Goal: Task Accomplishment & Management: Complete application form

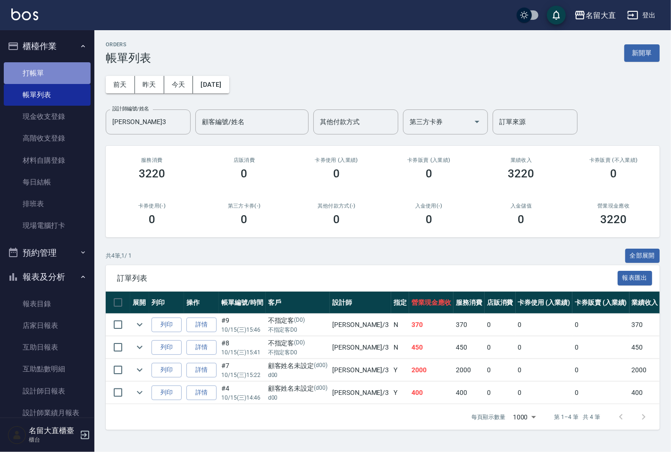
drag, startPoint x: 0, startPoint y: 0, endPoint x: 49, endPoint y: 75, distance: 89.2
click at [49, 75] on link "打帳單" at bounding box center [47, 73] width 87 height 22
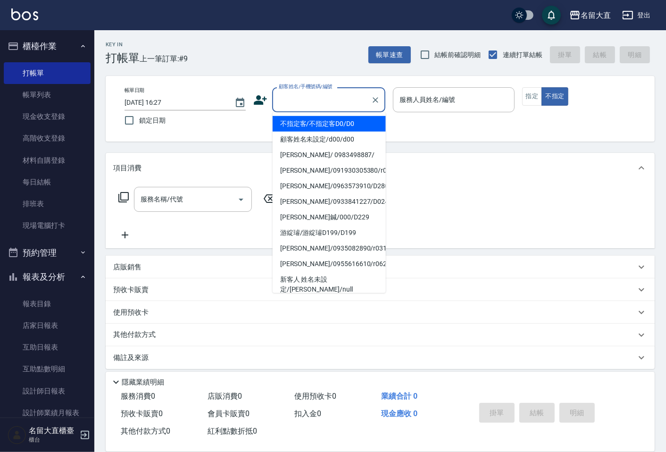
click at [321, 96] on input "顧客姓名/手機號碼/編號" at bounding box center [321, 99] width 91 height 17
drag, startPoint x: 329, startPoint y: 124, endPoint x: 339, endPoint y: 111, distance: 16.5
click at [329, 124] on li "不指定客/不指定客D0/D0" at bounding box center [329, 124] width 113 height 16
type input "不指定客/不指定客D0/D0"
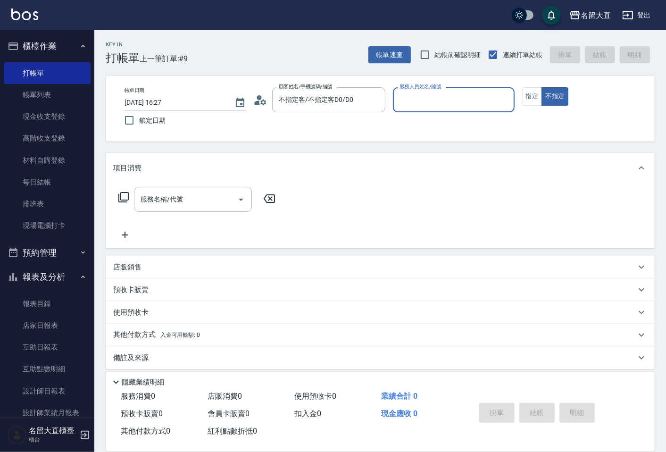
type input "[PERSON_NAME]3"
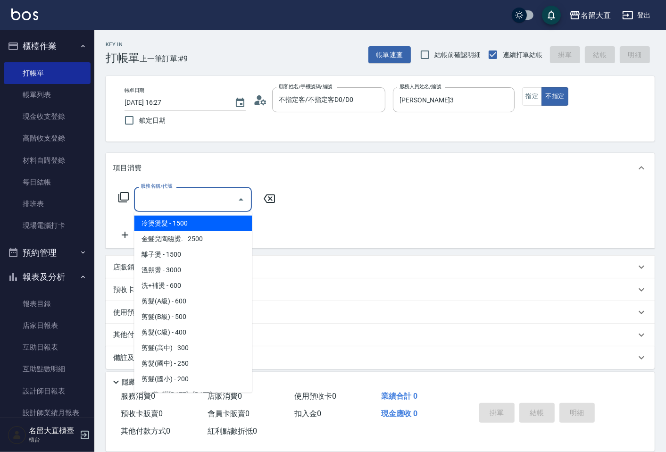
click at [192, 199] on input "服務名稱/代號" at bounding box center [185, 199] width 95 height 17
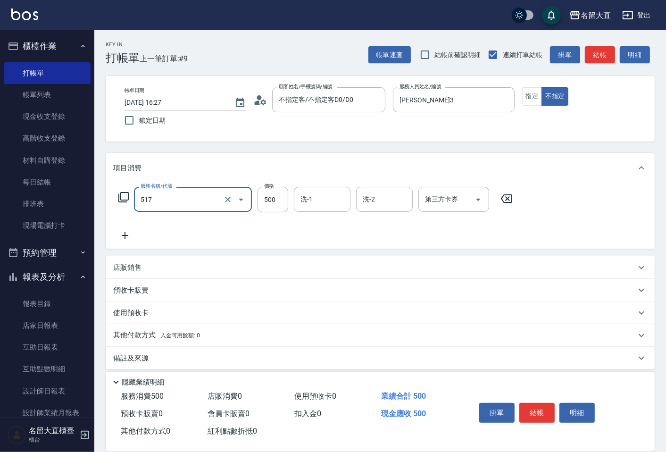
type input "舒醒頭皮(517)"
type input "600"
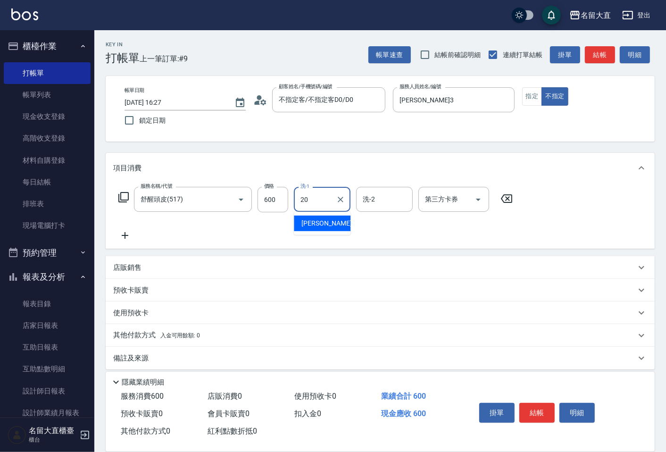
type input "詩雅-20"
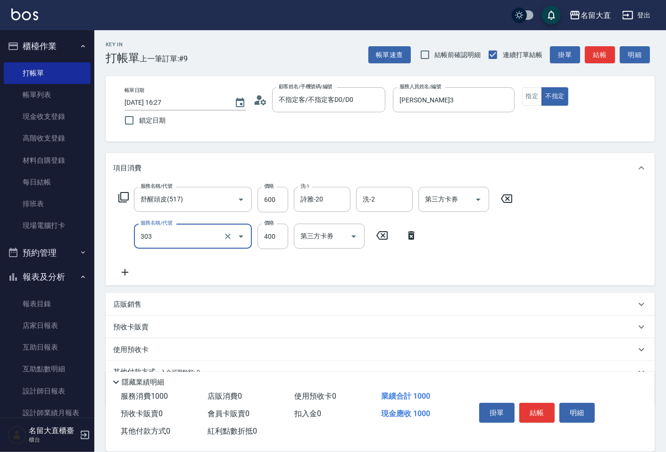
type input "剪髮(C級)(303)"
type input "350"
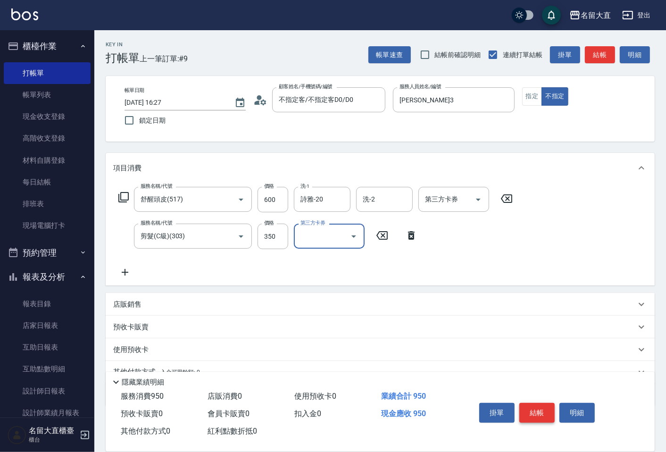
click at [548, 412] on button "結帳" at bounding box center [536, 413] width 35 height 20
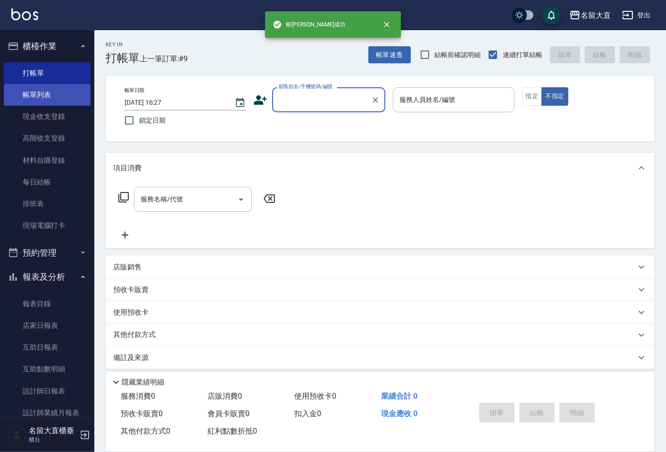
click at [52, 91] on link "帳單列表" at bounding box center [47, 95] width 87 height 22
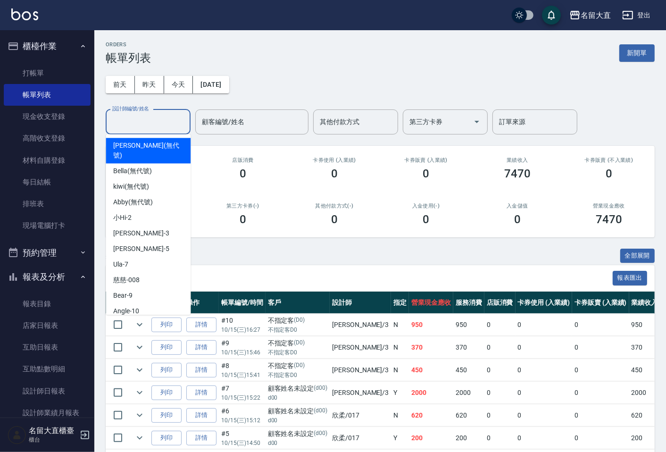
click at [125, 129] on input "設計師編號/姓名" at bounding box center [148, 122] width 76 height 17
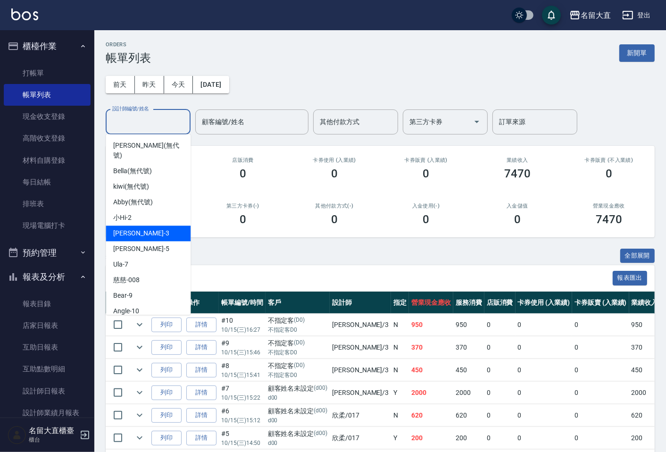
click at [137, 228] on span "[PERSON_NAME]3" at bounding box center [141, 233] width 56 height 10
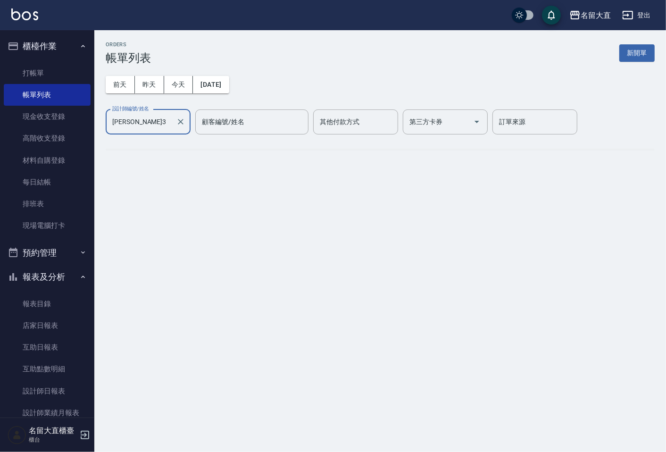
type input "[PERSON_NAME]3"
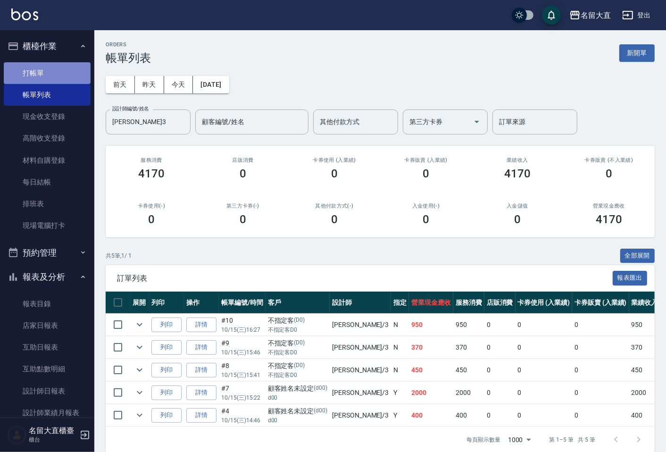
click at [61, 70] on link "打帳單" at bounding box center [47, 73] width 87 height 22
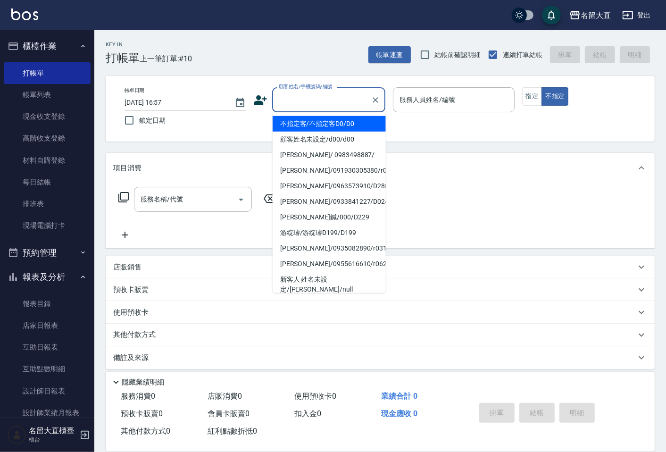
click at [296, 98] on input "顧客姓名/手機號碼/編號" at bounding box center [321, 99] width 91 height 17
click at [297, 129] on li "不指定客/不指定客D0/D0" at bounding box center [329, 124] width 113 height 16
type input "不指定客/不指定客D0/D0"
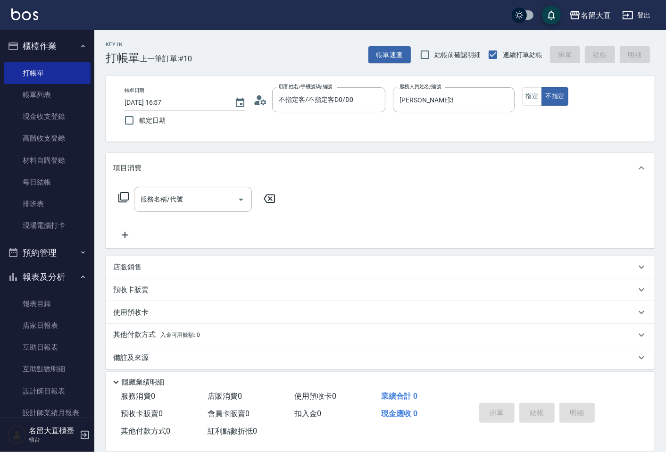
click at [390, 92] on div "帳單日期 [DATE] 16:57 鎖定日期 顧客姓名/手機號碼/編號 不指定客/不指定客D0/D0 顧客姓名/手機號碼/編號 服務人員姓名/編號 [PERS…" at bounding box center [380, 108] width 526 height 43
click at [402, 99] on input "[PERSON_NAME]3" at bounding box center [446, 99] width 99 height 17
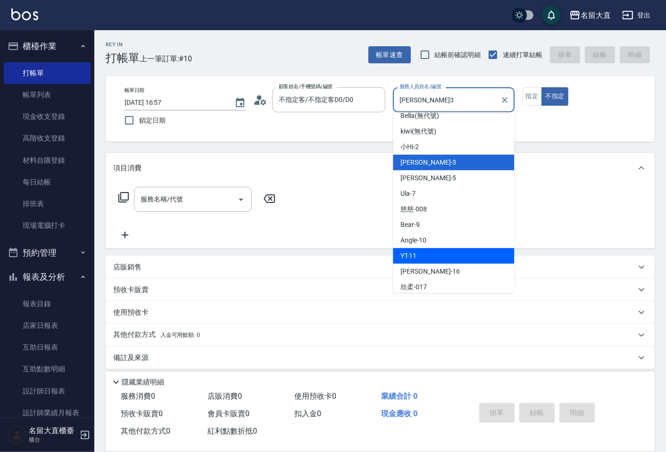
scroll to position [105, 0]
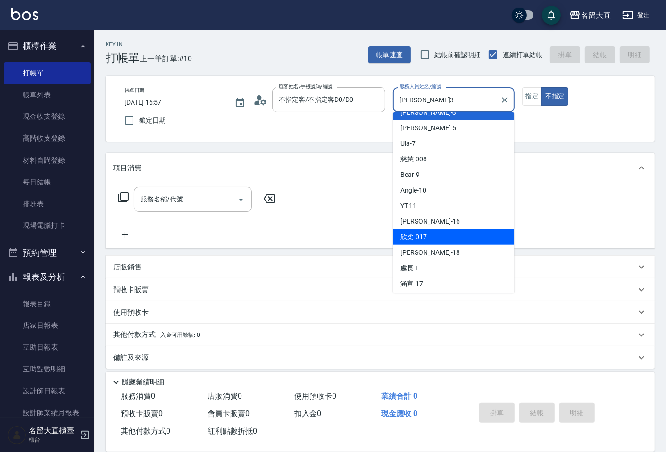
click at [414, 235] on span "欣柔 -017" at bounding box center [413, 237] width 26 height 10
type input "欣柔-017"
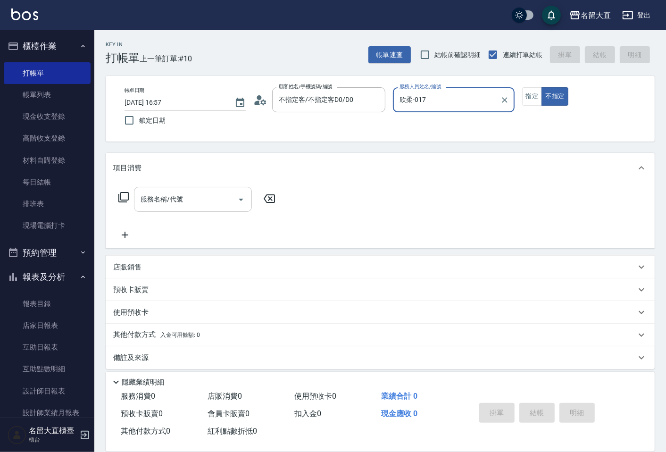
click at [183, 205] on input "服務名稱/代號" at bounding box center [185, 199] width 95 height 17
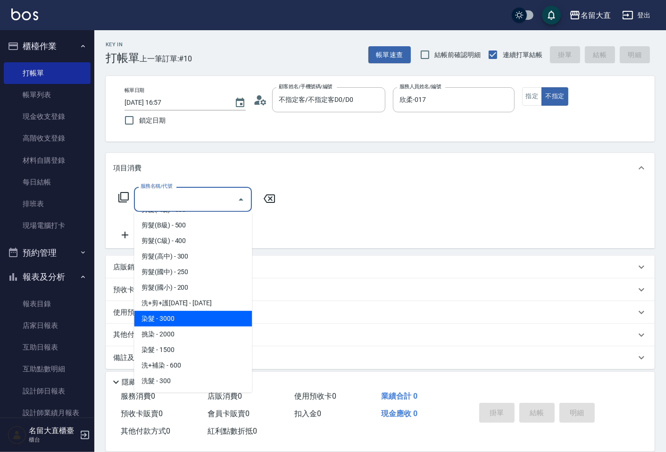
scroll to position [157, 0]
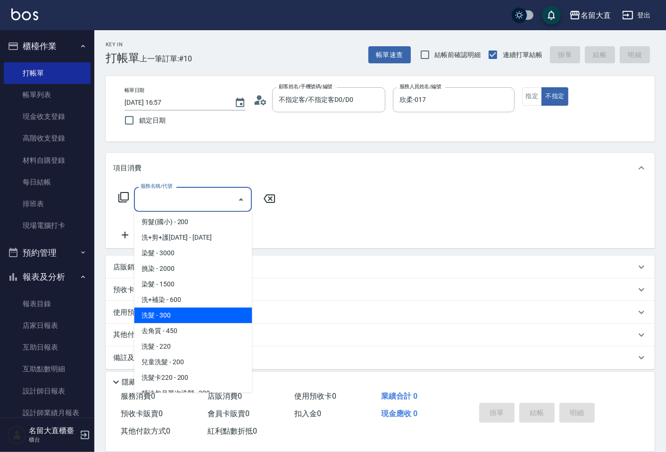
click at [170, 313] on span "洗髮 - 300" at bounding box center [193, 315] width 118 height 16
type input "洗髮(500)"
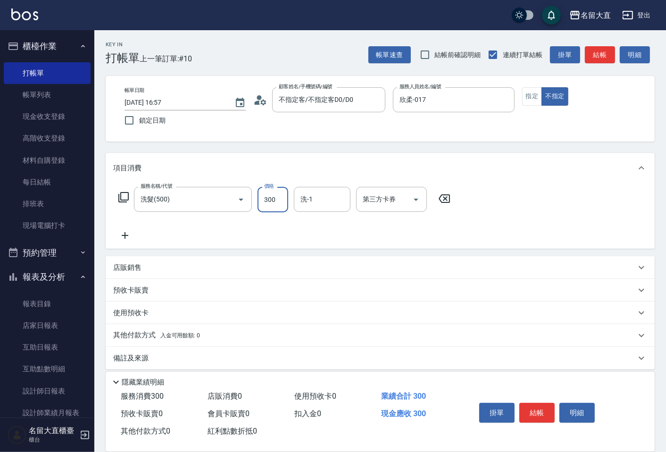
click at [282, 203] on input "300" at bounding box center [272, 199] width 31 height 25
click at [285, 197] on input "370" at bounding box center [272, 199] width 31 height 25
type input "350"
click at [130, 234] on icon at bounding box center [125, 235] width 24 height 11
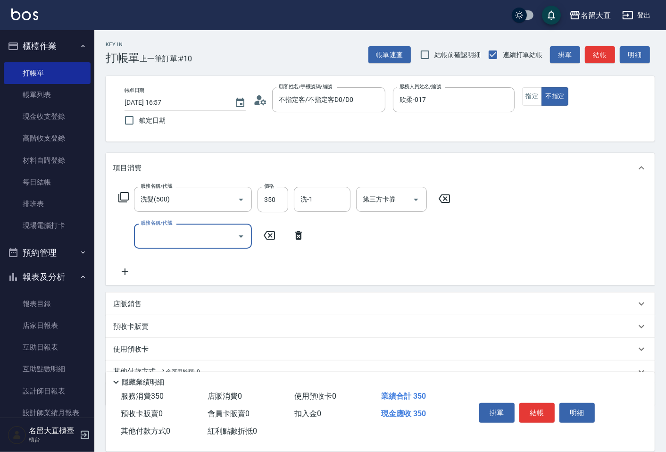
click at [137, 232] on div "服務名稱/代號" at bounding box center [193, 236] width 118 height 25
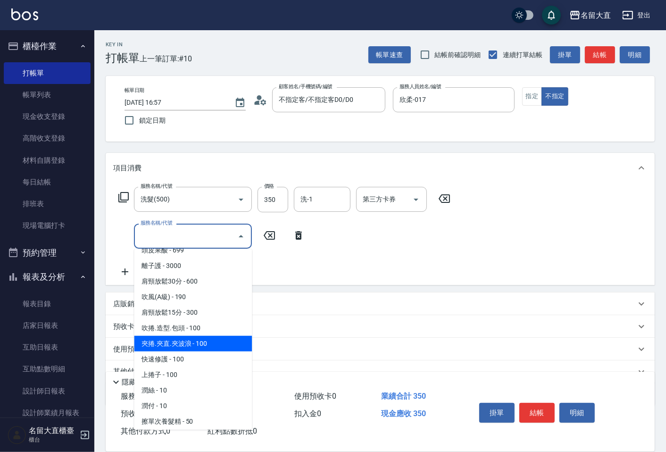
scroll to position [786, 0]
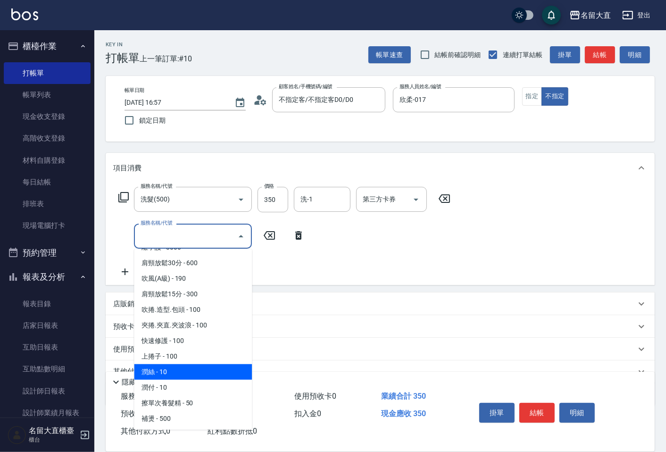
click at [166, 365] on span "潤絲 - 10" at bounding box center [193, 372] width 118 height 16
type input "[PERSON_NAME](802)"
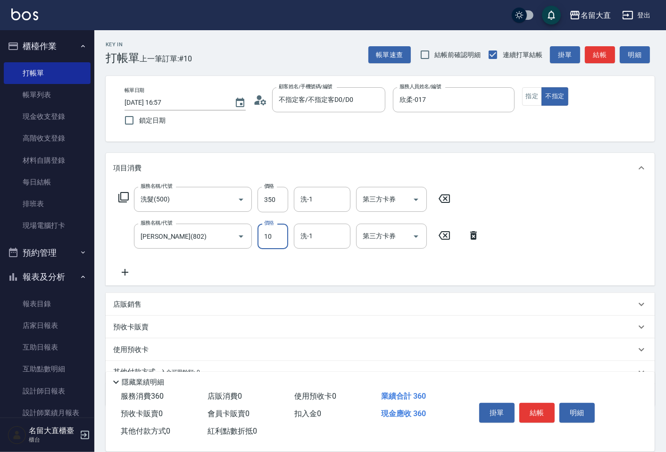
click at [276, 233] on input "10" at bounding box center [272, 236] width 31 height 25
type input "20"
click at [527, 408] on button "結帳" at bounding box center [536, 413] width 35 height 20
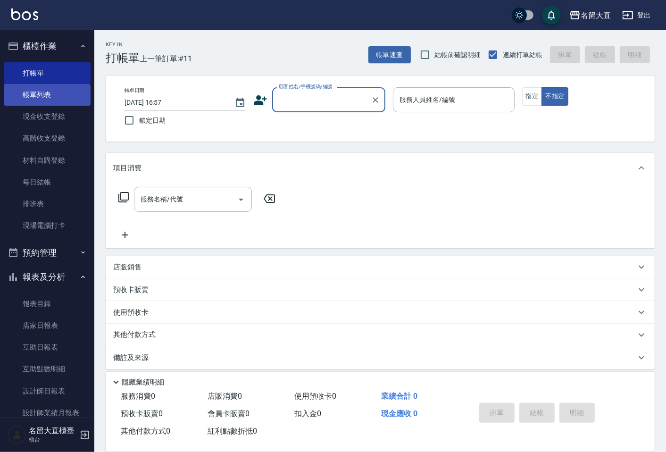
click at [50, 96] on link "帳單列表" at bounding box center [47, 95] width 87 height 22
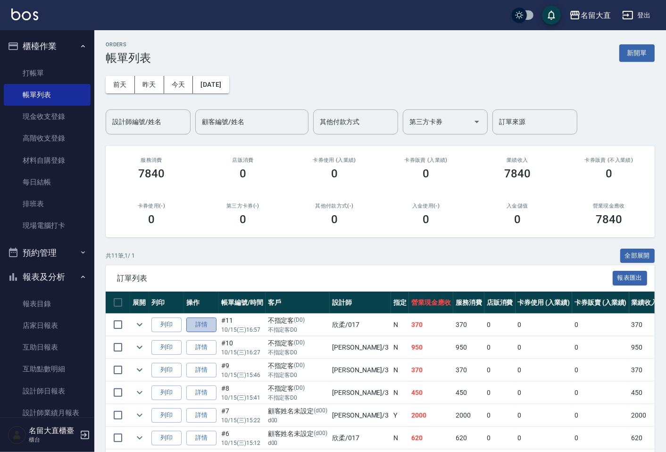
click at [192, 327] on link "詳情" at bounding box center [201, 324] width 30 height 15
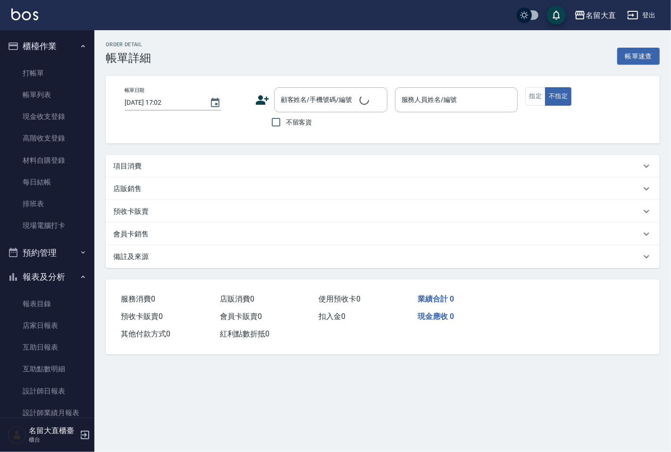
type input "[DATE] 16:57"
type input "欣柔-017"
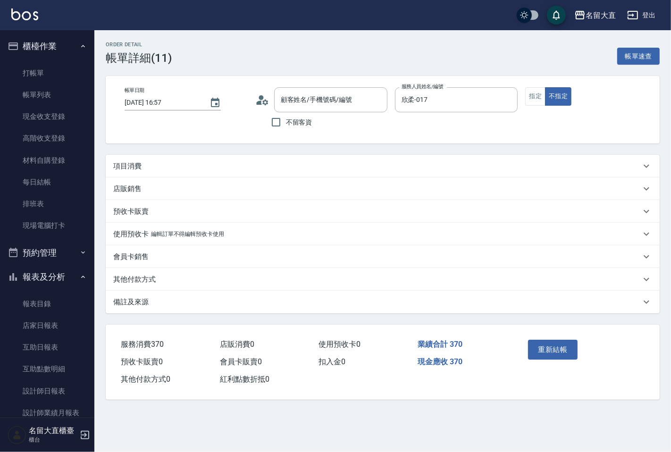
type input "不指定客/不指定客D0/D0"
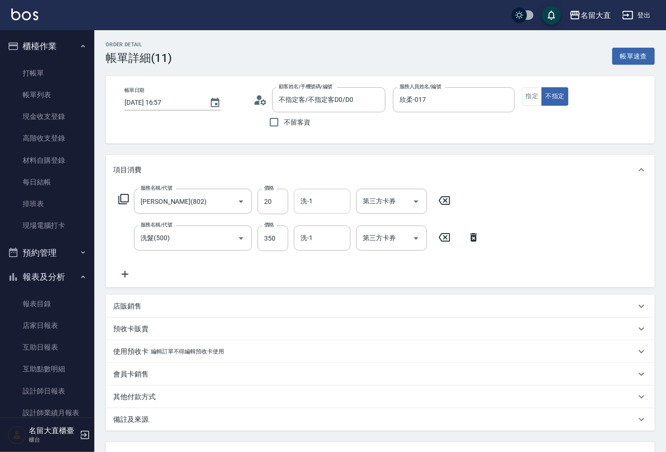
click at [326, 196] on input "洗-1" at bounding box center [322, 201] width 48 height 17
click at [313, 216] on ul "詩雅 -20" at bounding box center [322, 225] width 57 height 23
click at [310, 228] on span "詩雅 -20" at bounding box center [330, 225] width 59 height 10
type input "詩雅-20"
click at [310, 234] on input "洗-1" at bounding box center [322, 238] width 48 height 17
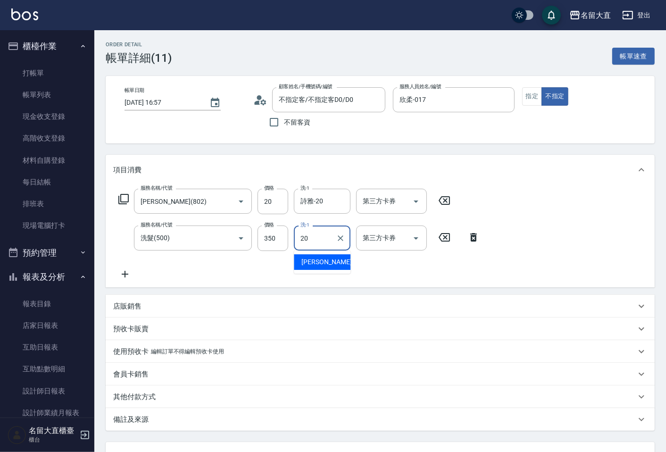
click at [342, 267] on div "詩雅 -20" at bounding box center [322, 262] width 57 height 16
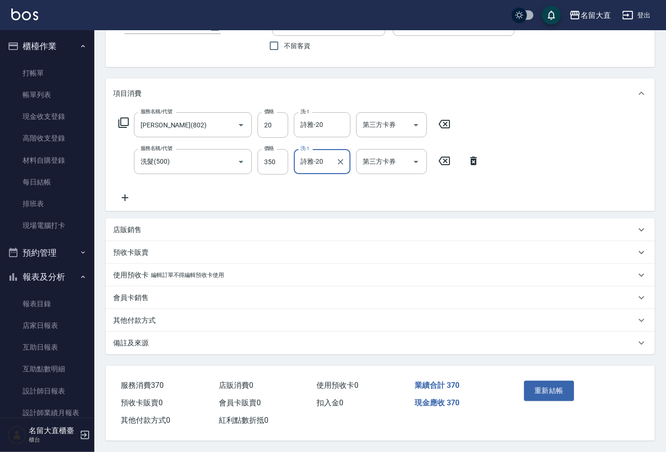
scroll to position [79, 0]
type input "詩雅-20"
click at [558, 394] on button "重新結帳" at bounding box center [549, 391] width 50 height 20
